Goal: Task Accomplishment & Management: Manage account settings

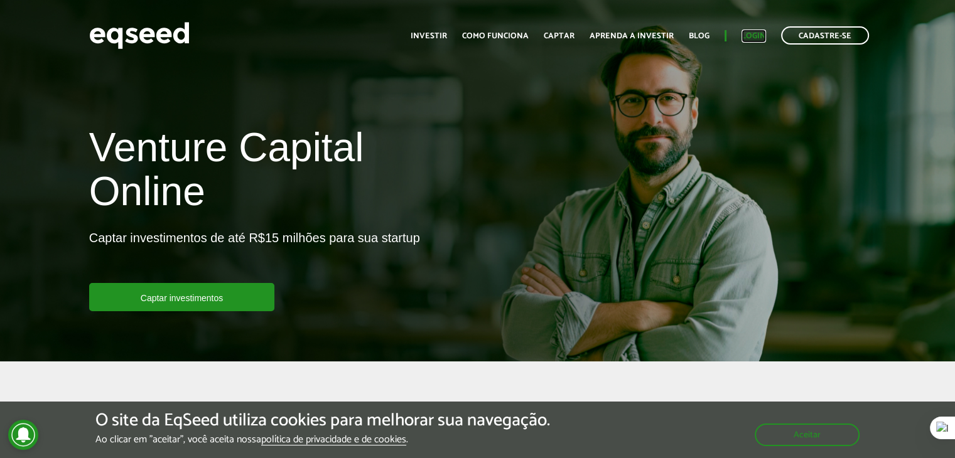
click at [758, 32] on link "Login" at bounding box center [753, 36] width 24 height 8
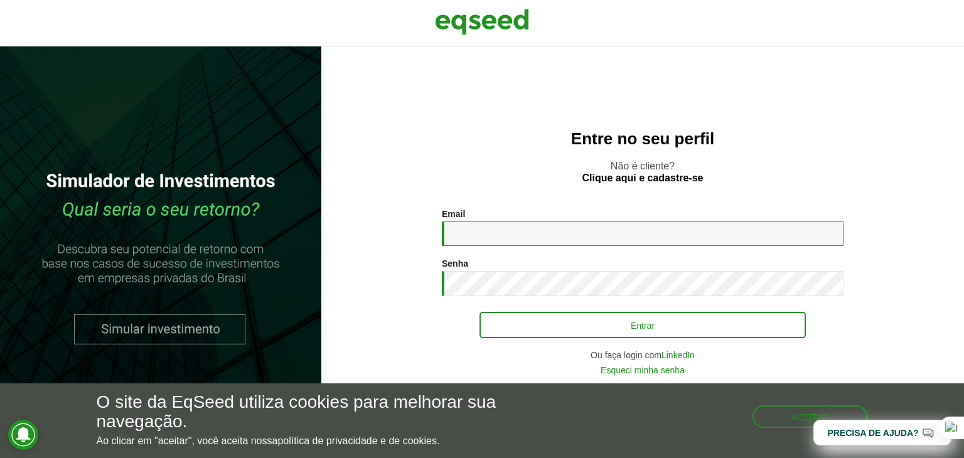
type input "**********"
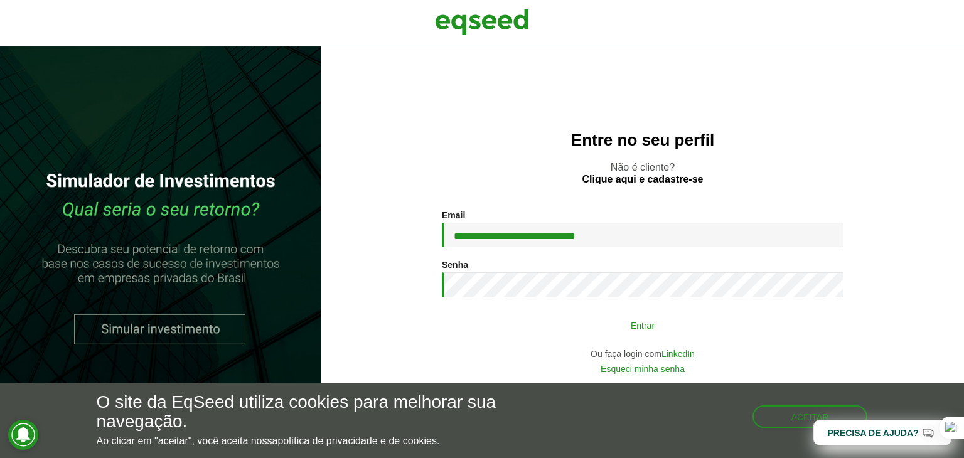
click at [596, 315] on button "Entrar" at bounding box center [643, 325] width 326 height 24
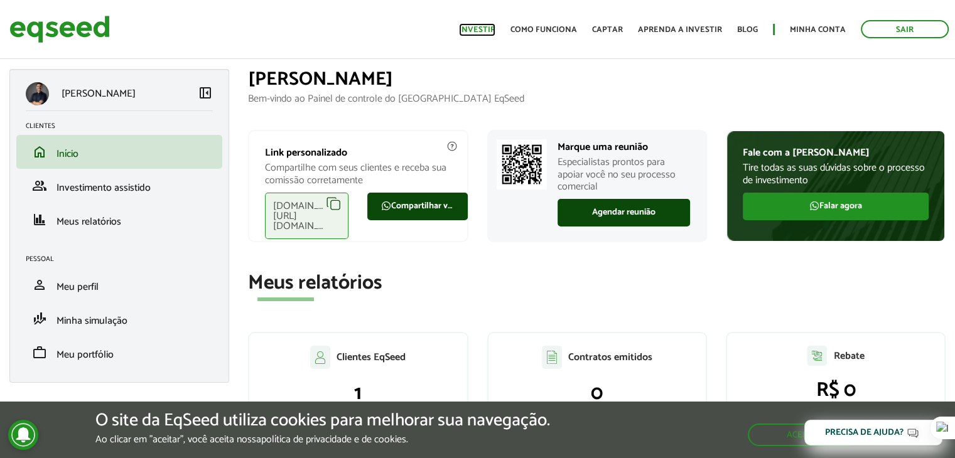
click at [490, 34] on link "Investir" at bounding box center [477, 30] width 36 height 8
